Goal: Information Seeking & Learning: Learn about a topic

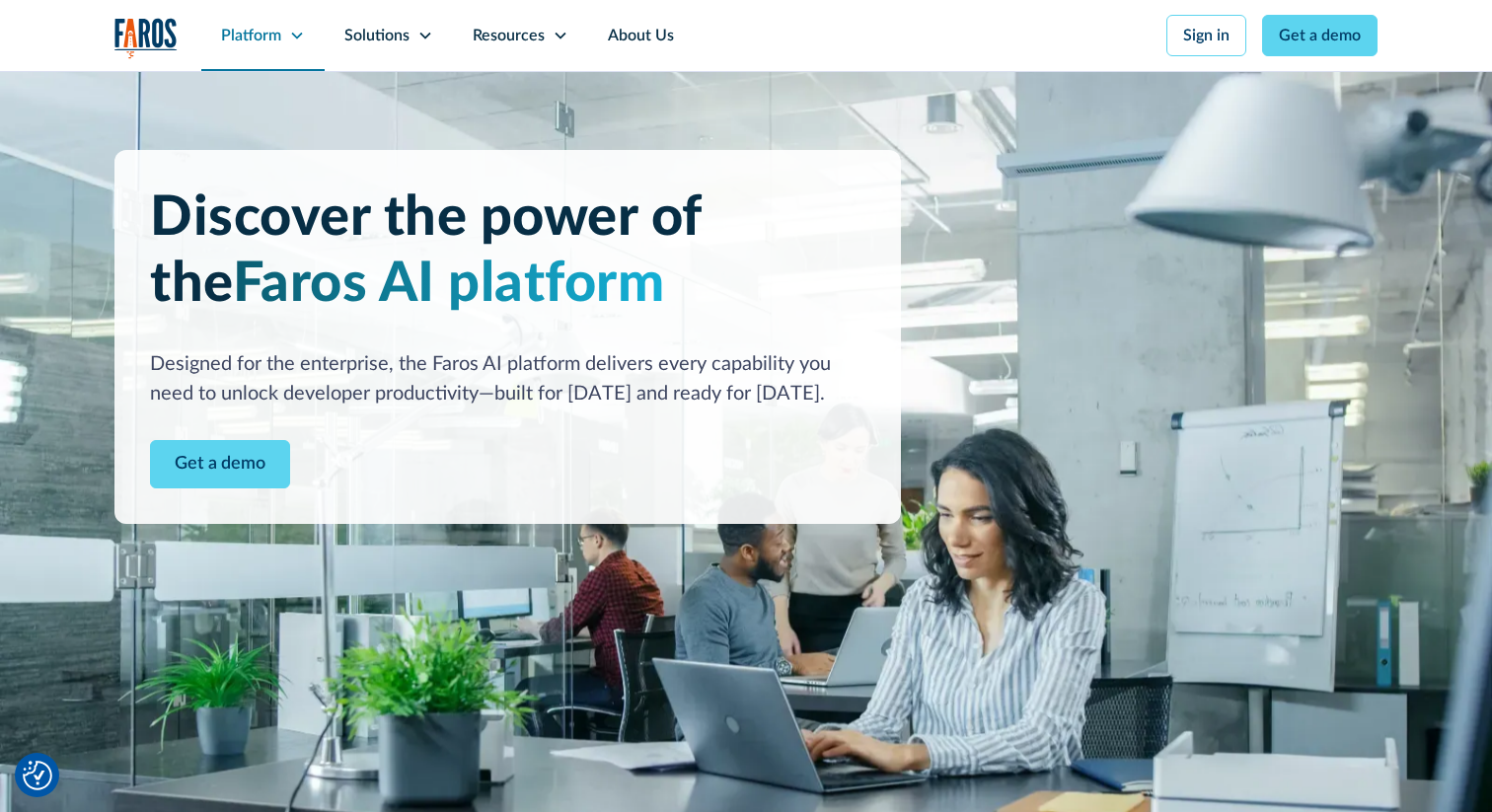
click at [290, 22] on div "Platform" at bounding box center [263, 35] width 124 height 71
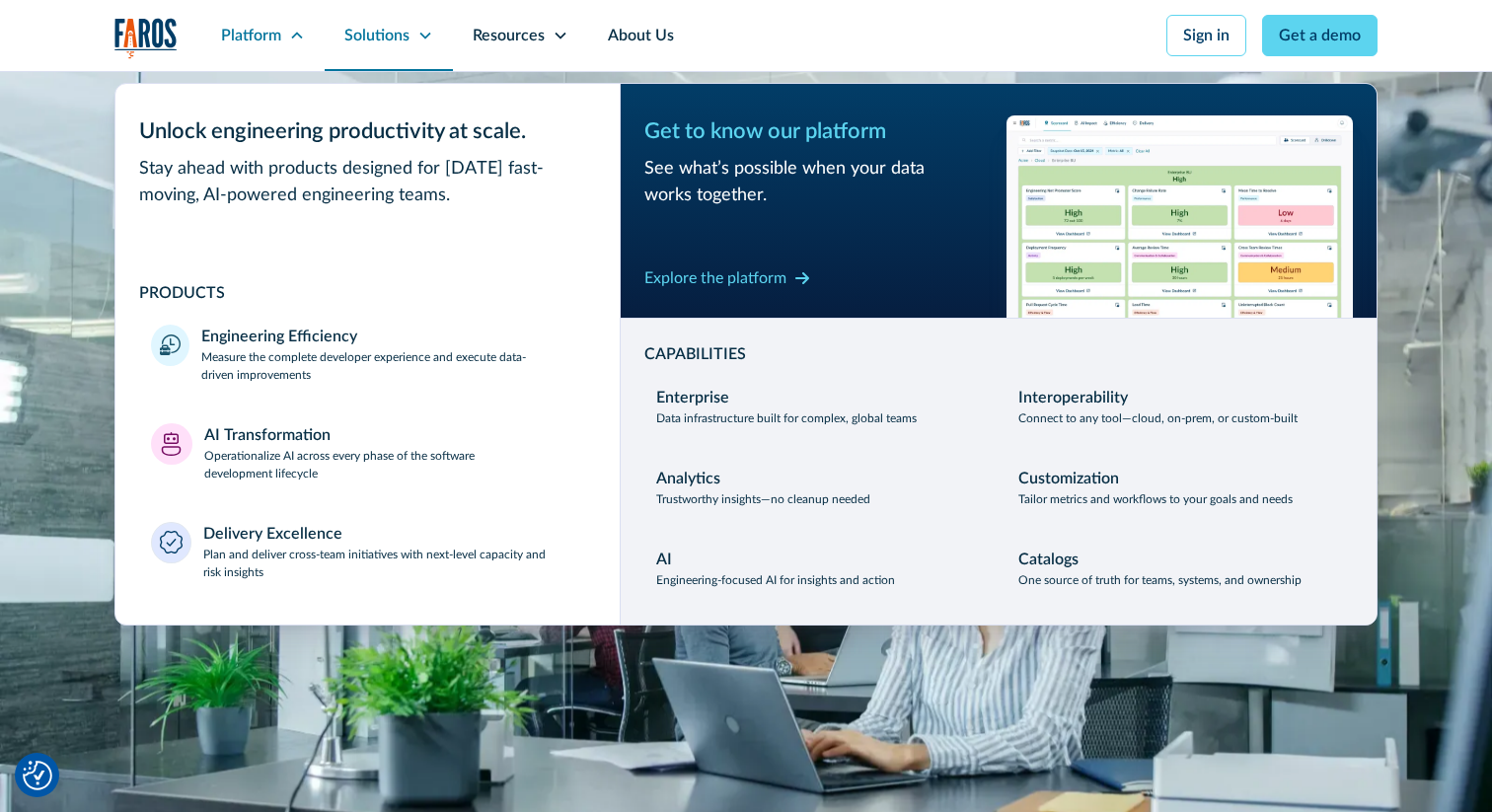
click at [371, 37] on div "Solutions" at bounding box center [376, 36] width 65 height 24
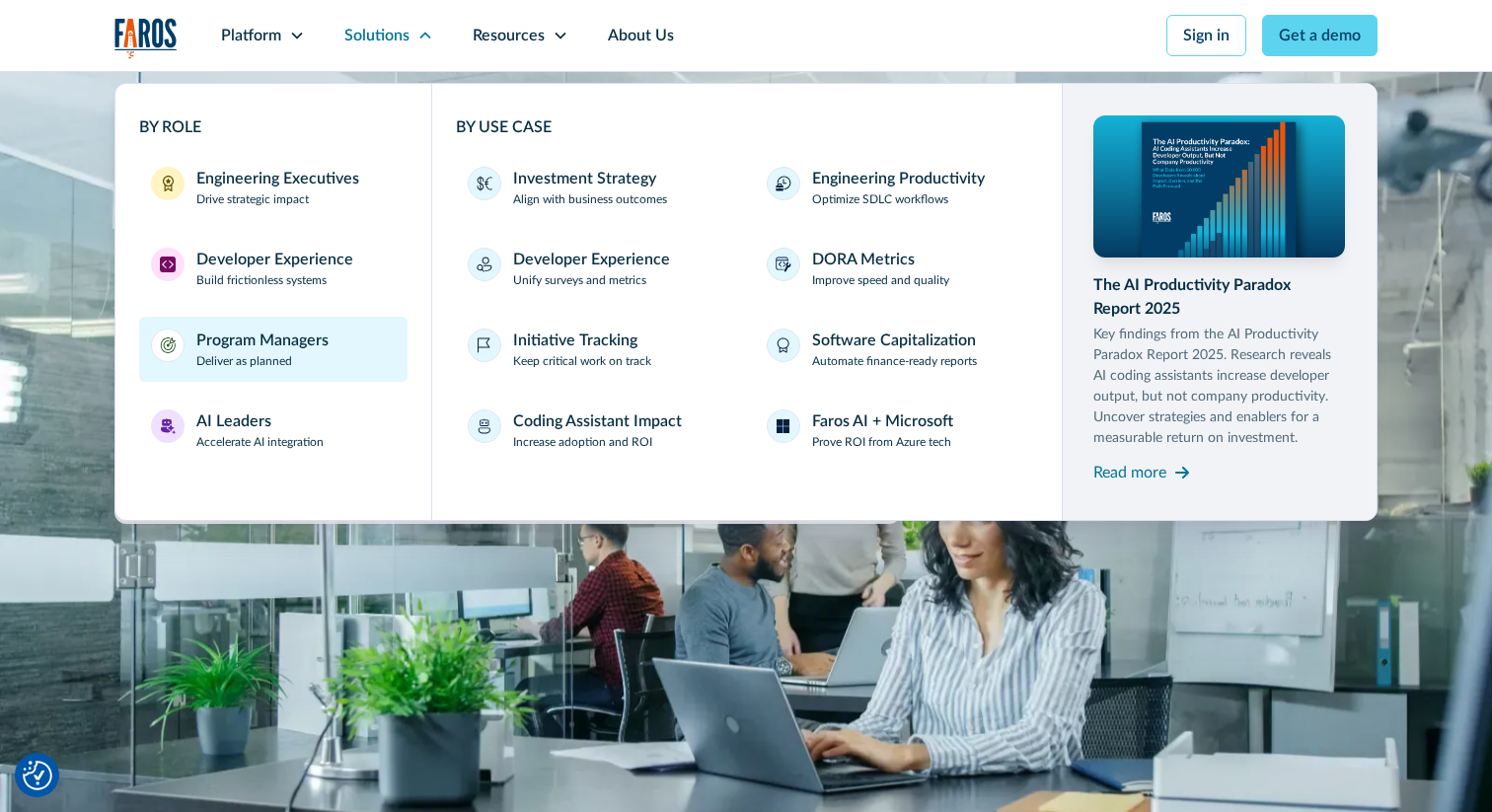
click at [269, 356] on p "Deliver as planned" at bounding box center [245, 361] width 96 height 18
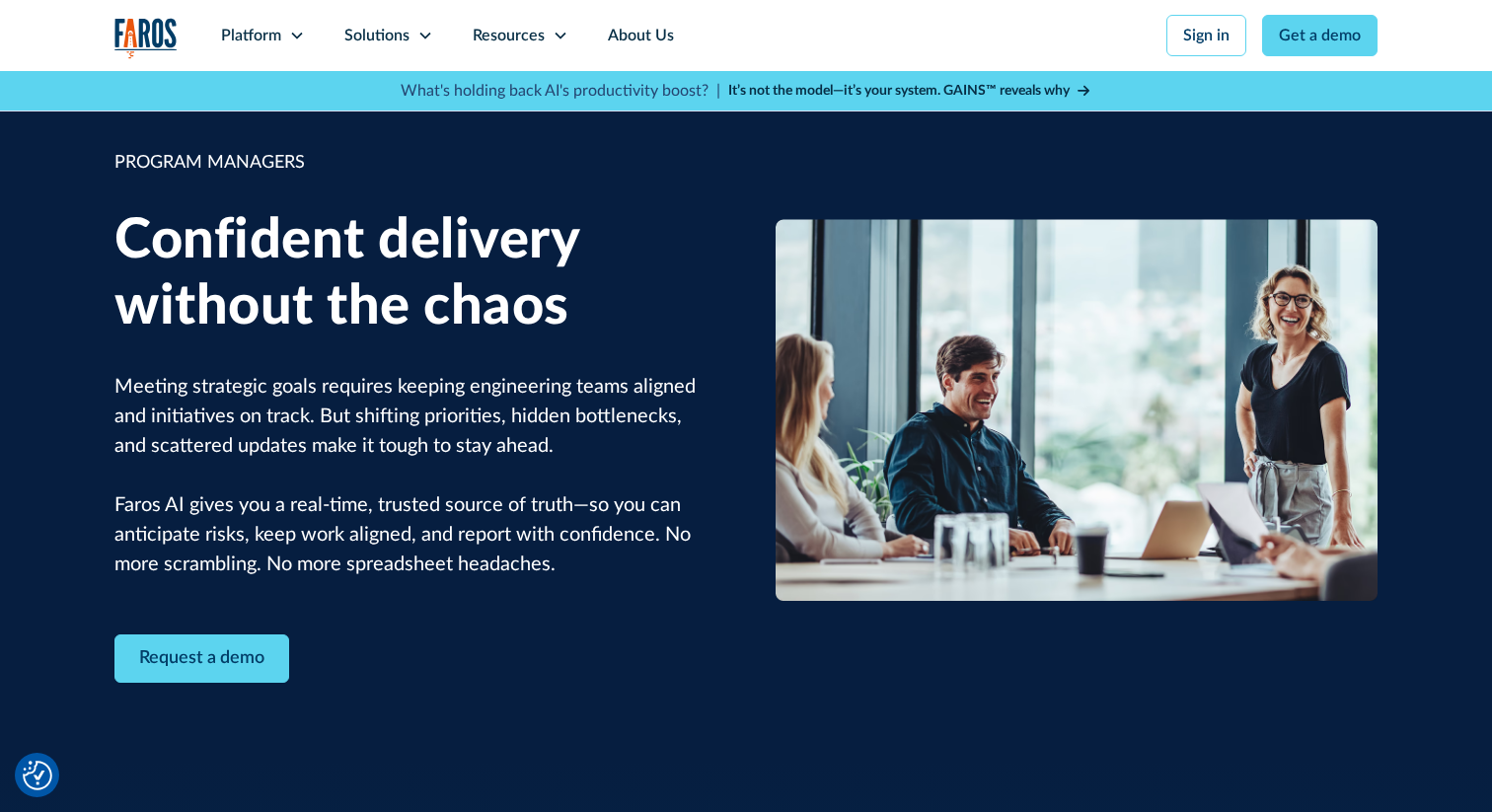
click at [126, 48] on img "home" at bounding box center [146, 38] width 63 height 41
